Goal: Find specific page/section: Find specific page/section

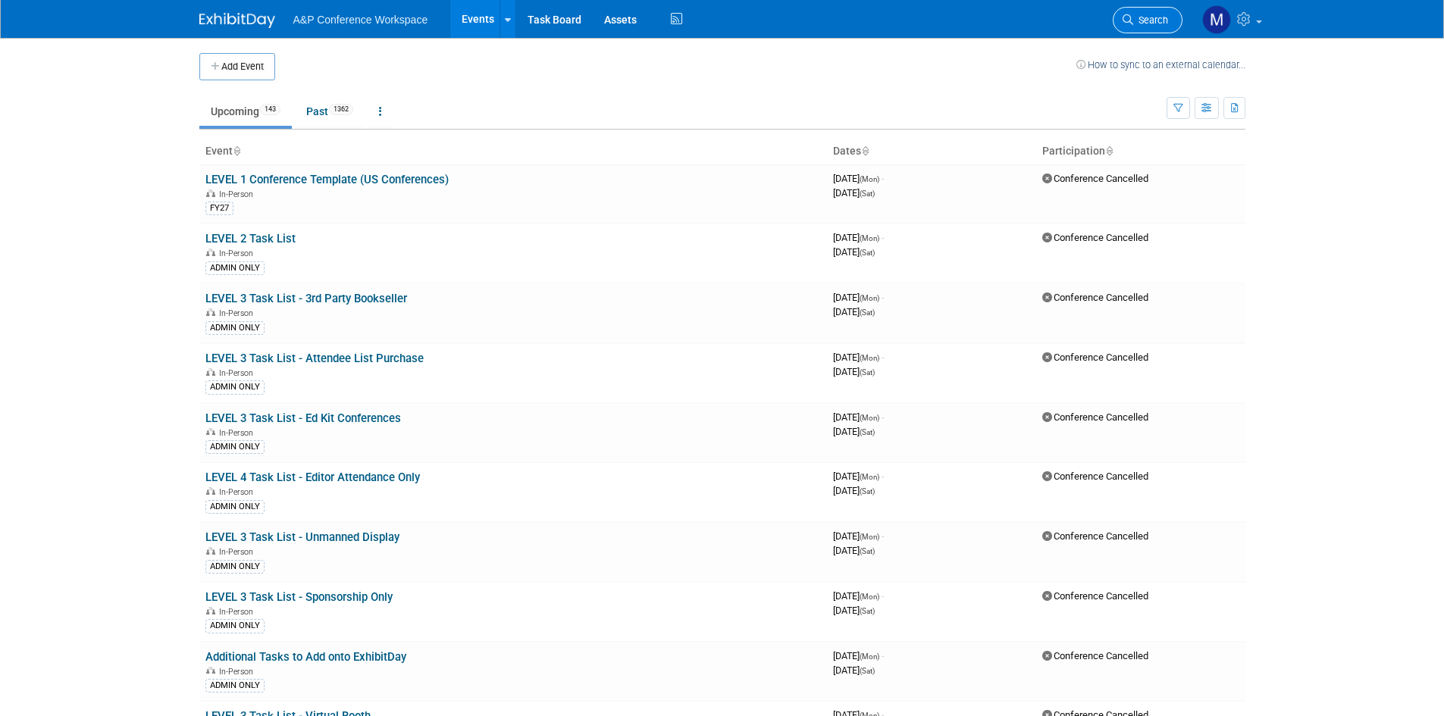
click at [1148, 12] on link "Search" at bounding box center [1148, 20] width 70 height 27
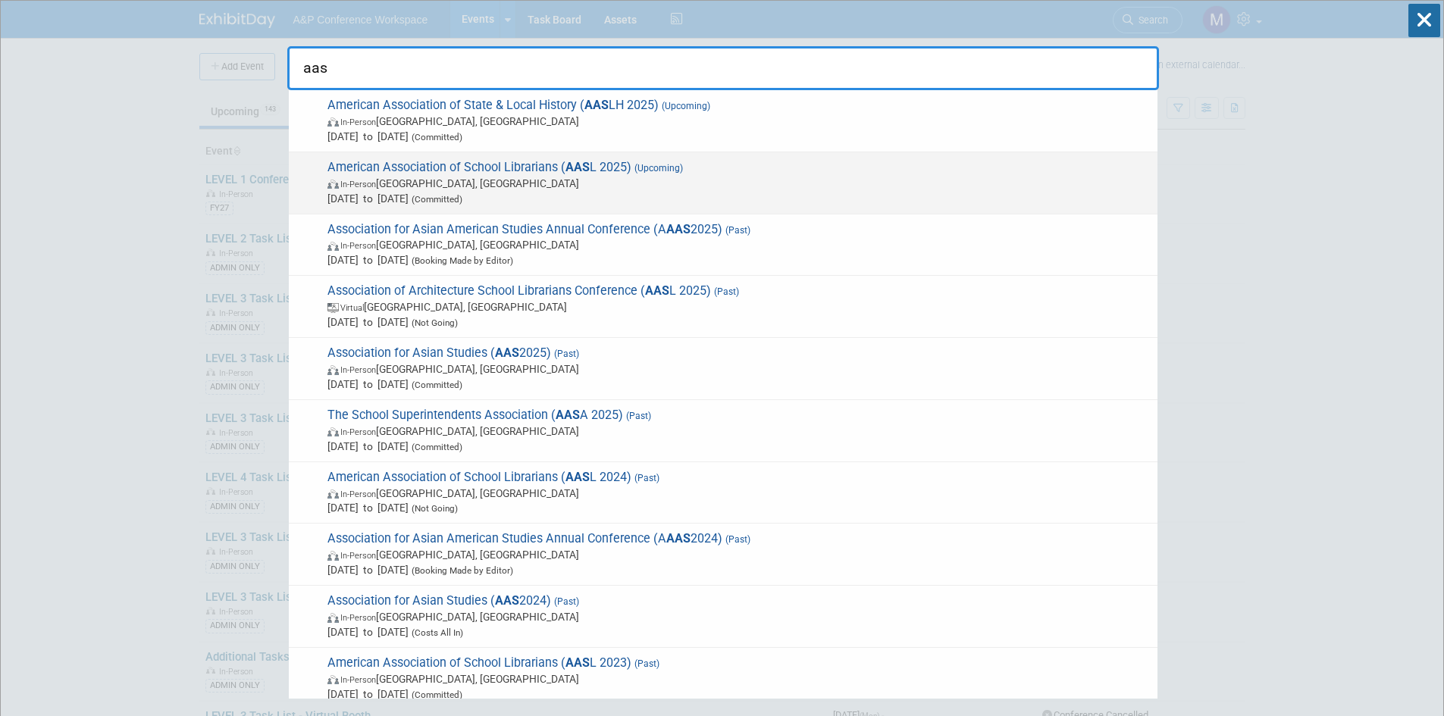
type input "aas"
click at [432, 170] on span "American Association of School Librarians ( AAS L 2025) (Upcoming) In-Person [G…" at bounding box center [736, 183] width 827 height 46
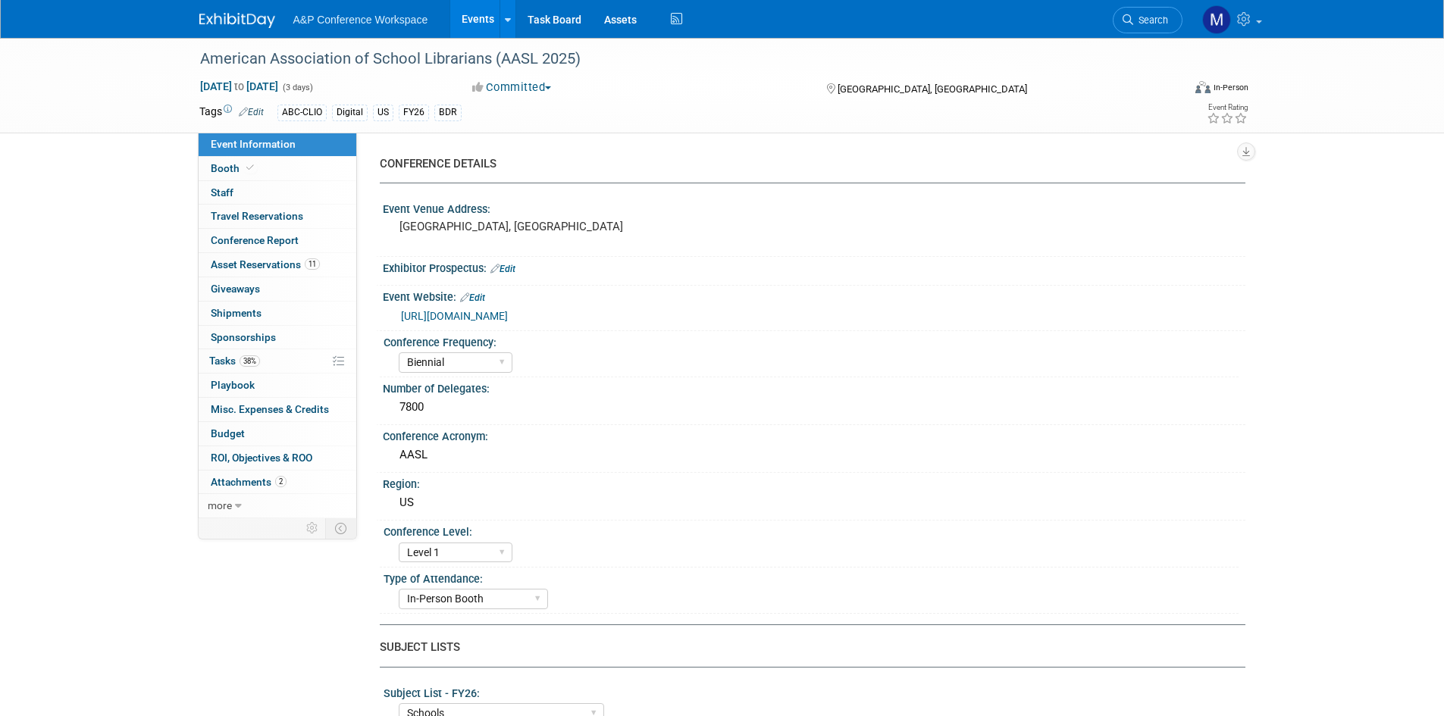
select select "Biennial"
select select "Level 1"
select select "In-Person Booth"
select select "Schools"
select select "Bloomsbury Digital Resources"
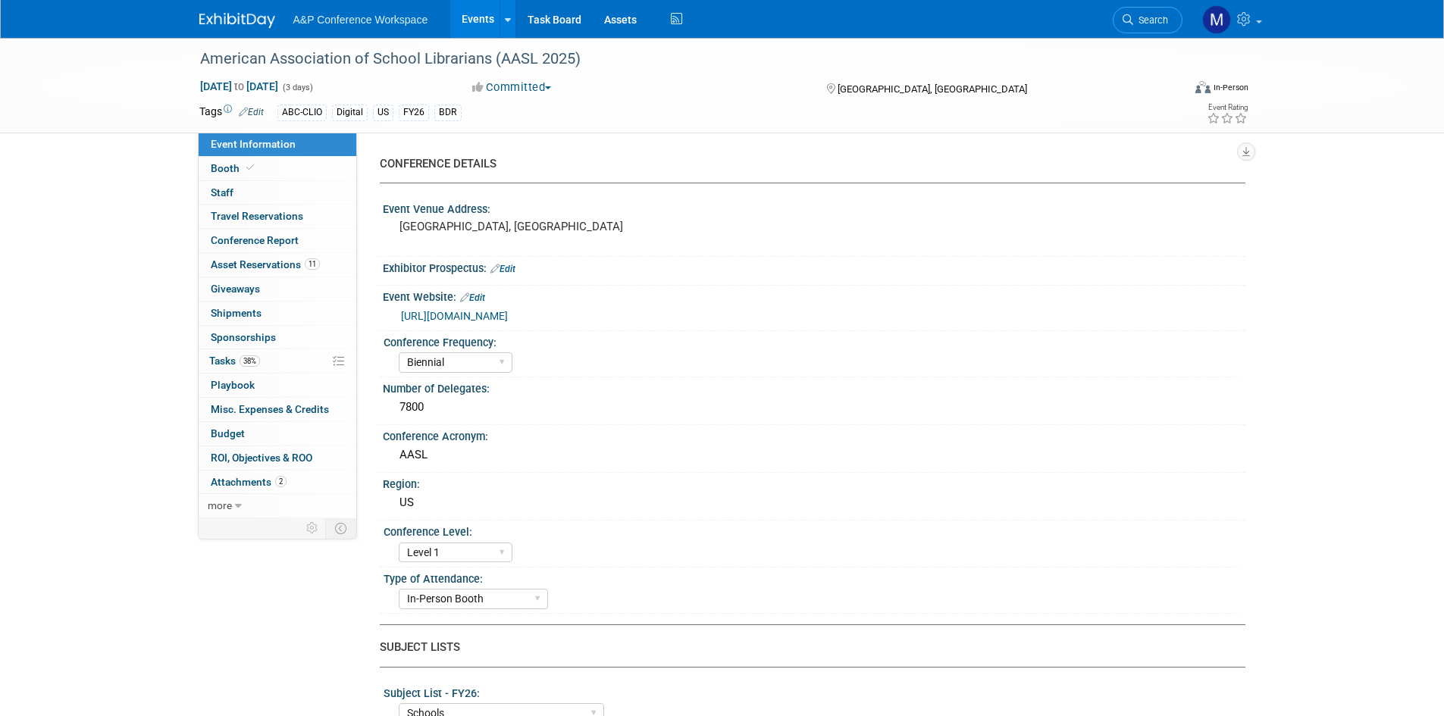
select select "[PERSON_NAME]"
select select "BDR Product Awareness and Trial Generation​"
click at [274, 161] on link "Booth" at bounding box center [278, 168] width 158 height 23
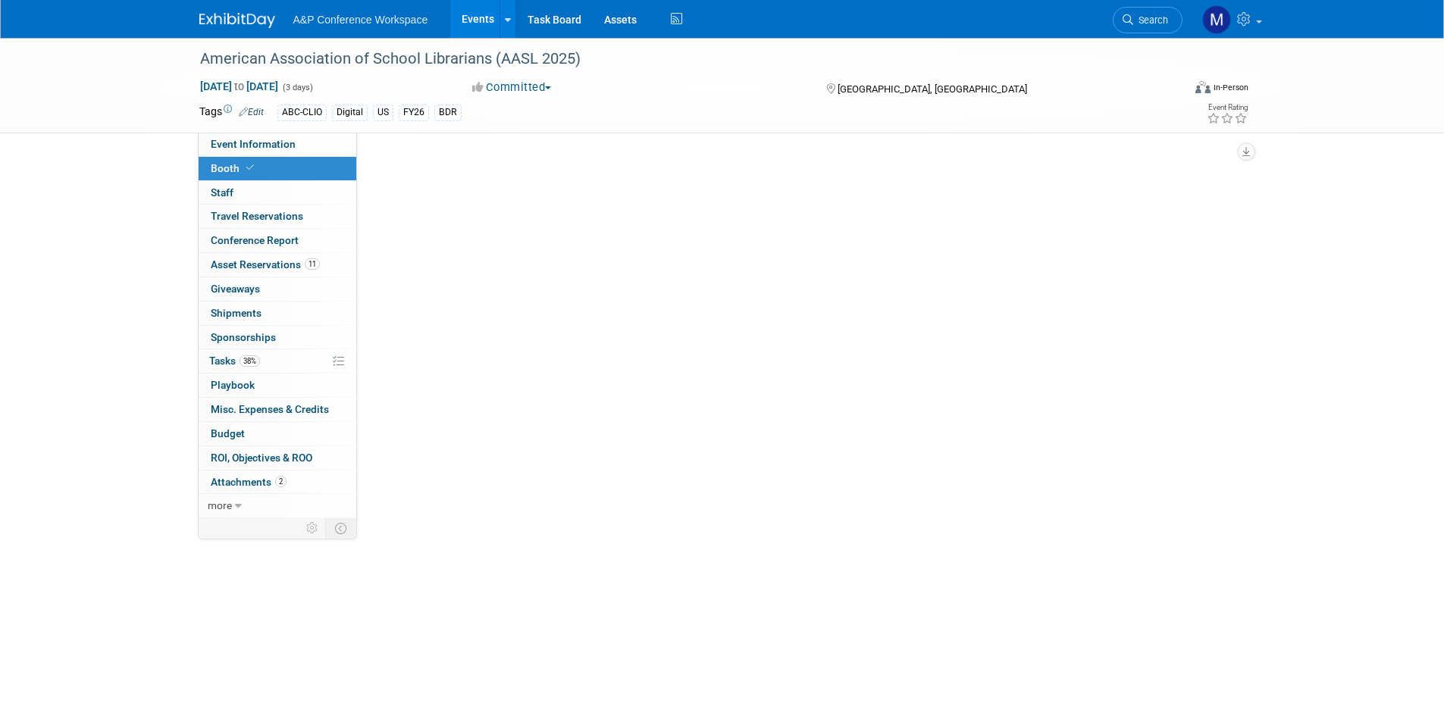
select select "CLDC - Digital/BDR"
